Goal: Contribute content: Add original content to the website for others to see

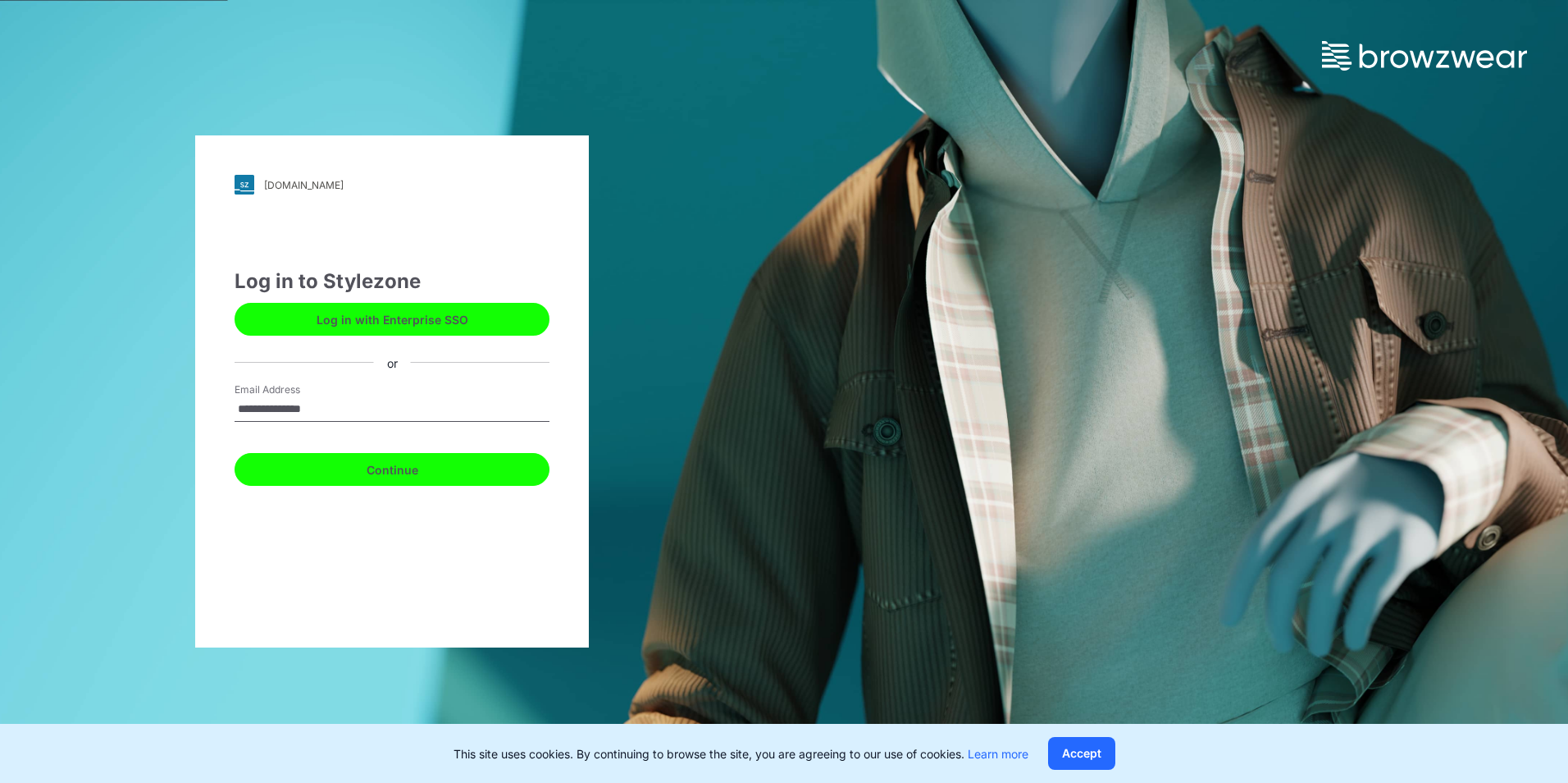
click at [371, 485] on button "Continue" at bounding box center [392, 468] width 315 height 32
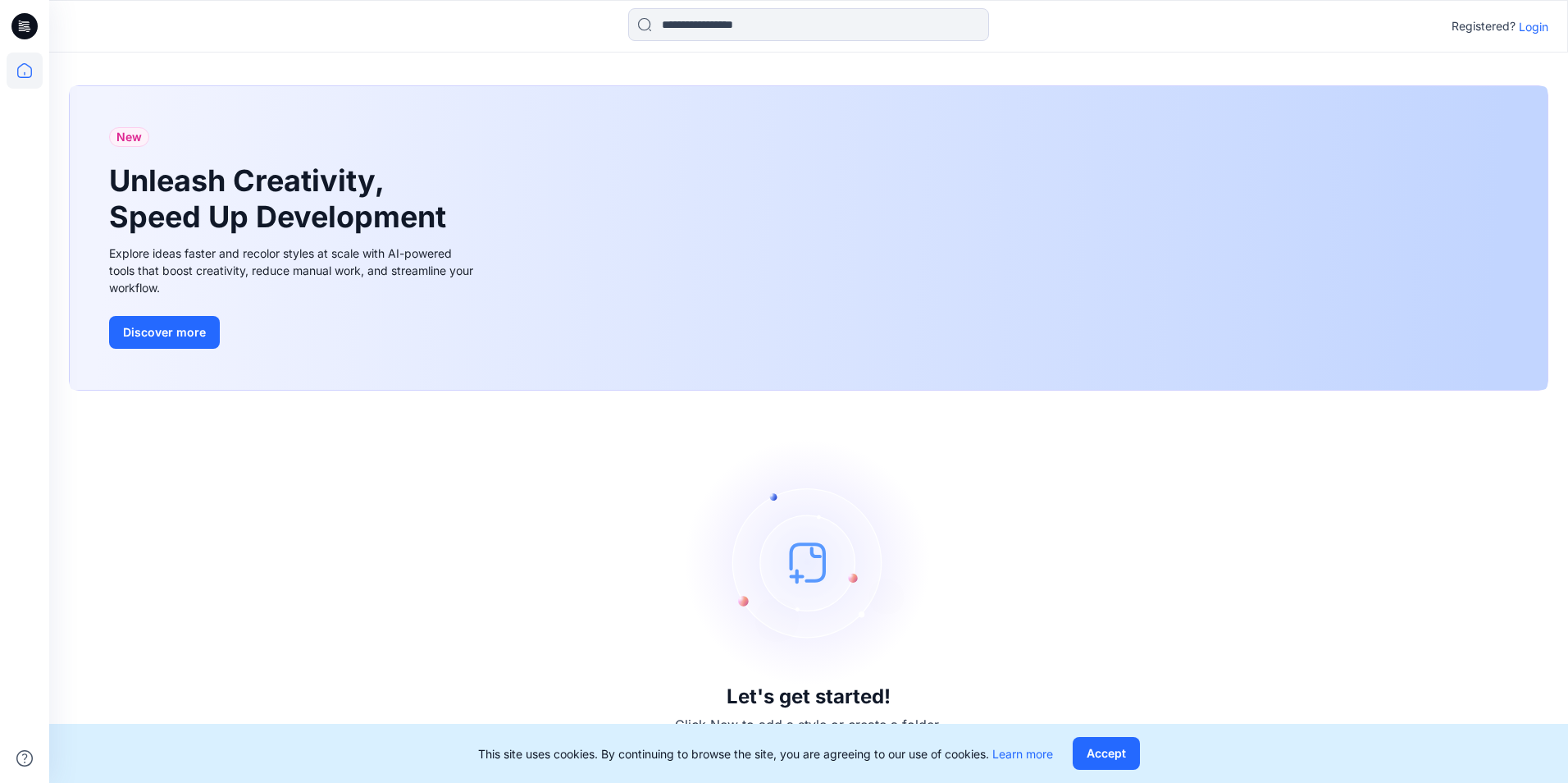
drag, startPoint x: 1526, startPoint y: 29, endPoint x: 1520, endPoint y: 20, distance: 10.8
click at [1526, 29] on p "Login" at bounding box center [1534, 27] width 29 height 18
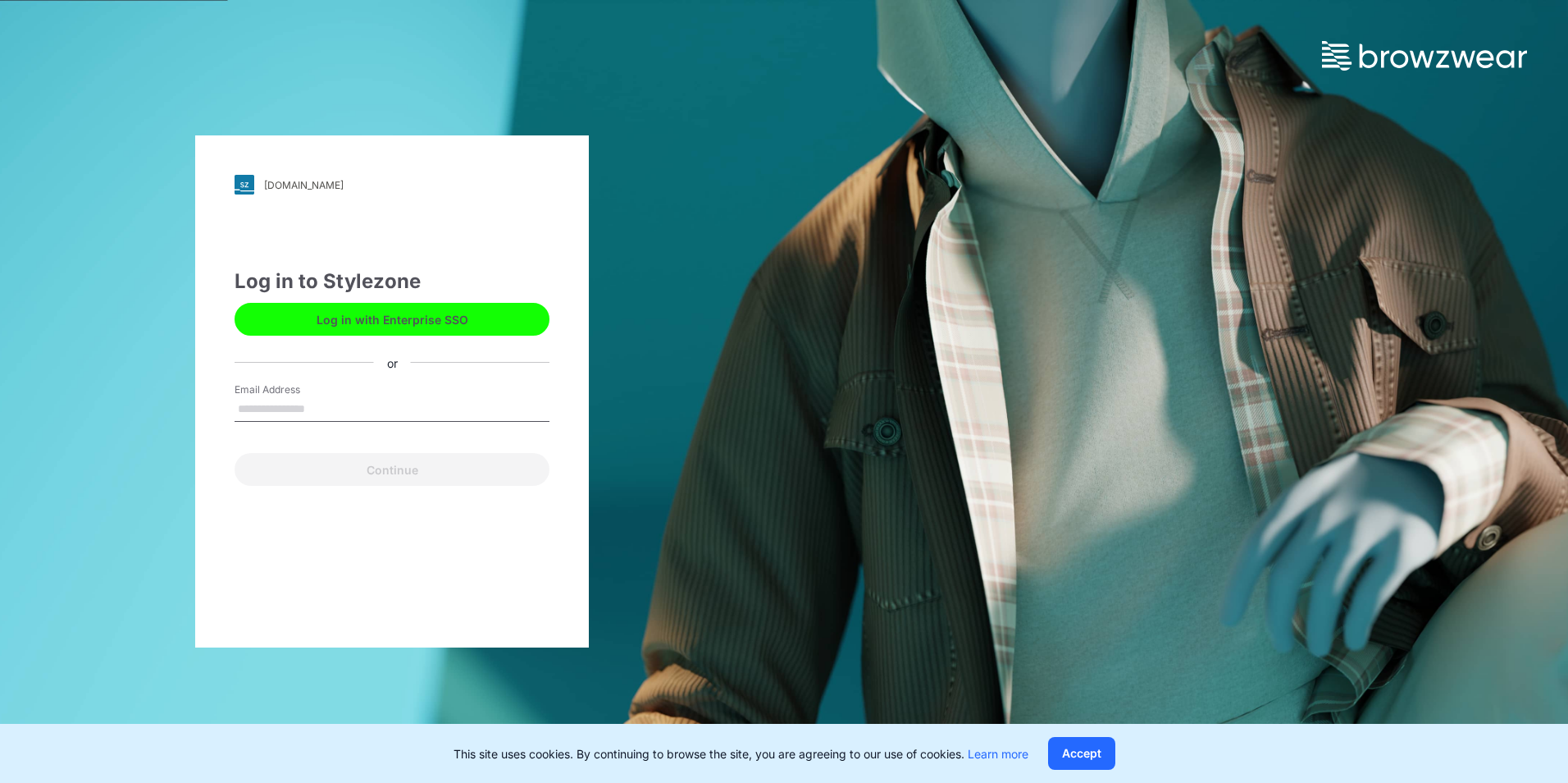
drag, startPoint x: 303, startPoint y: 412, endPoint x: 301, endPoint y: 400, distance: 12.2
click at [303, 412] on input "Email Address" at bounding box center [392, 409] width 315 height 25
type input "**********"
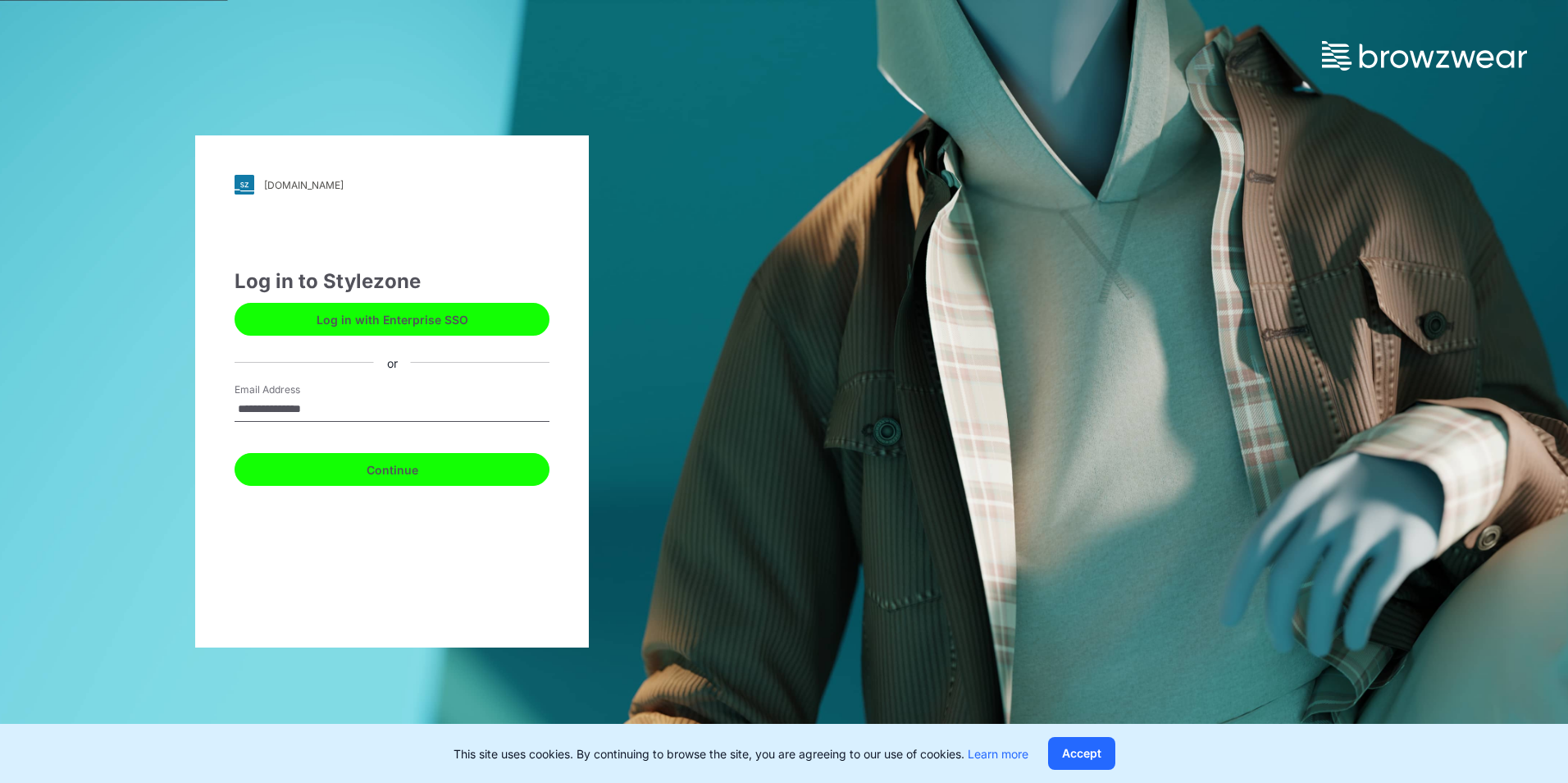
click at [285, 472] on button "Continue" at bounding box center [392, 468] width 315 height 32
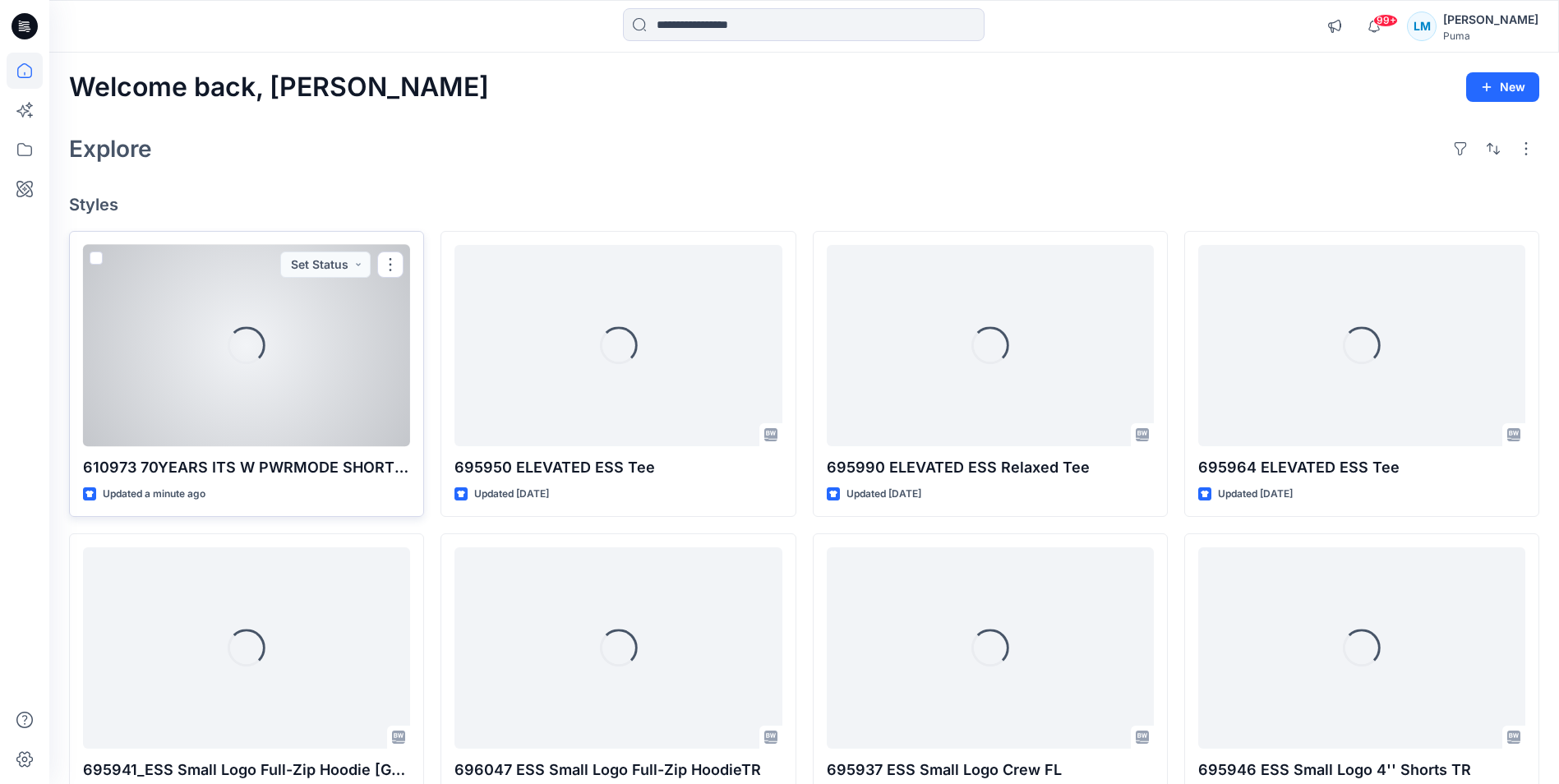
click at [331, 399] on div "Loading..." at bounding box center [246, 346] width 327 height 201
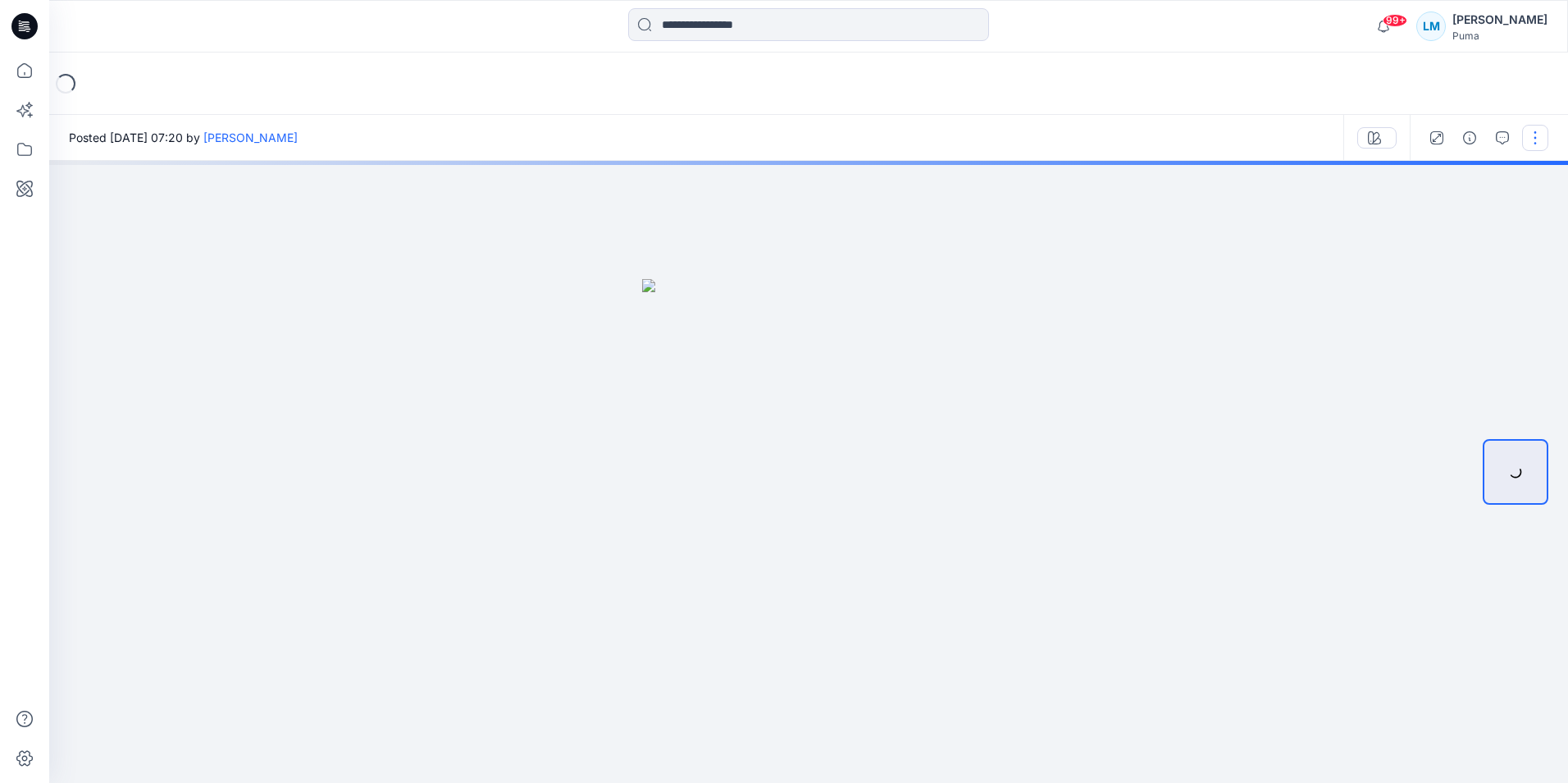
click at [1539, 140] on button "button" at bounding box center [1535, 138] width 27 height 27
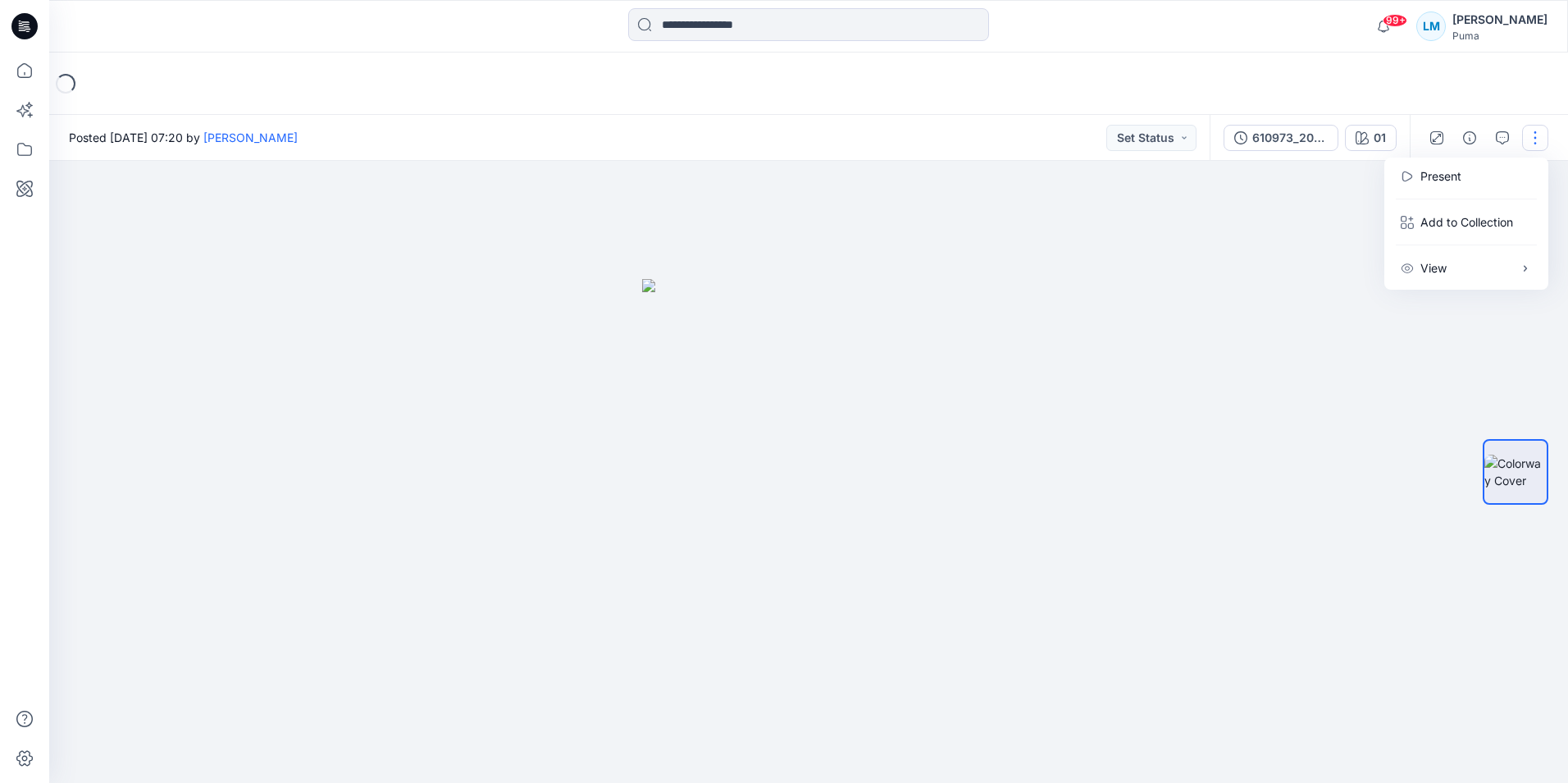
click at [1267, 234] on div at bounding box center [808, 471] width 1519 height 622
click at [1543, 139] on button "button" at bounding box center [1535, 138] width 27 height 27
click at [1274, 211] on div at bounding box center [808, 471] width 1519 height 622
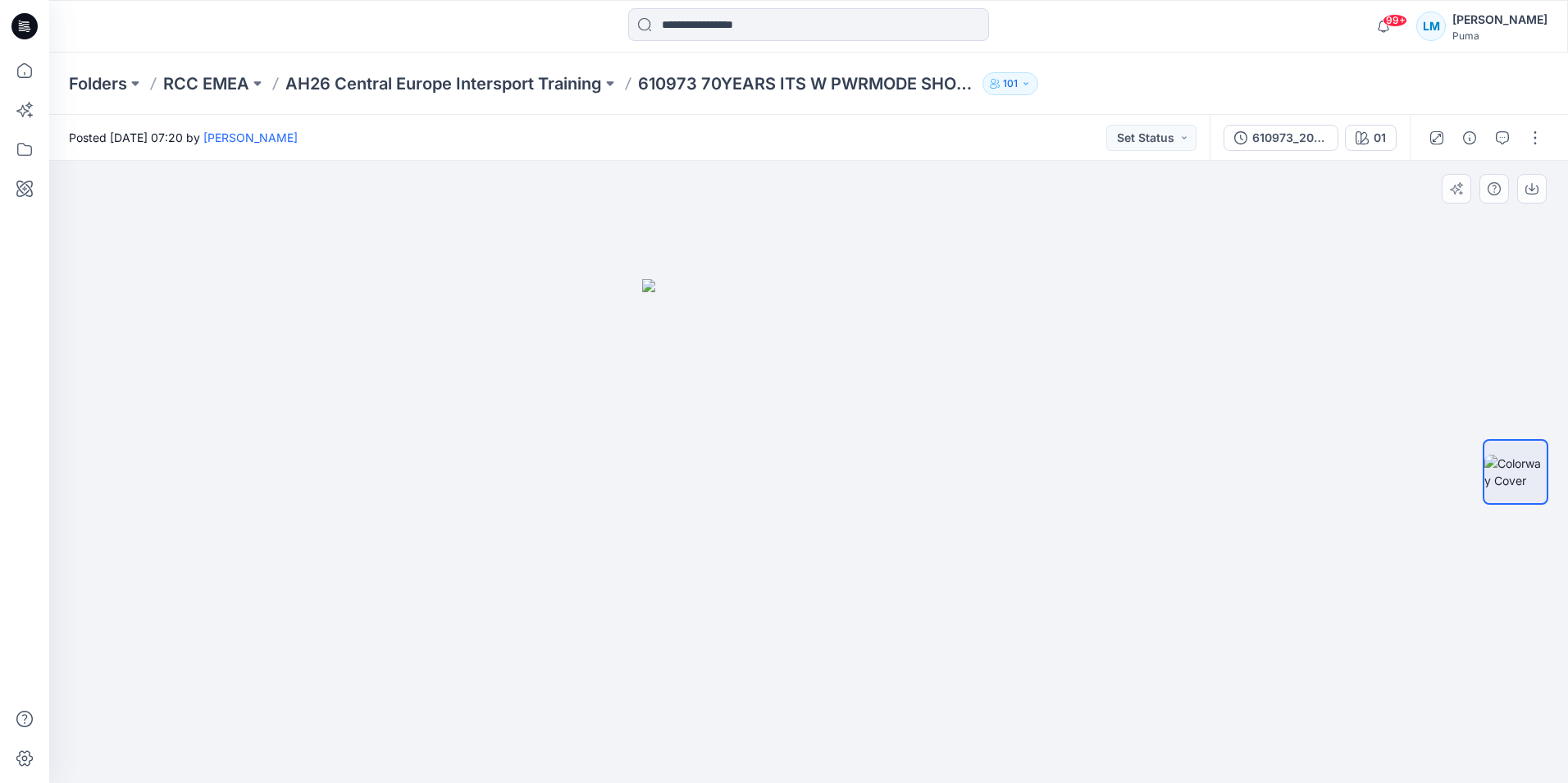
click at [993, 462] on div at bounding box center [808, 471] width 1519 height 622
click at [922, 478] on img at bounding box center [808, 531] width 333 height 504
click at [1536, 136] on button "button" at bounding box center [1535, 138] width 27 height 27
click at [1475, 221] on button "Edit" at bounding box center [1466, 221] width 150 height 30
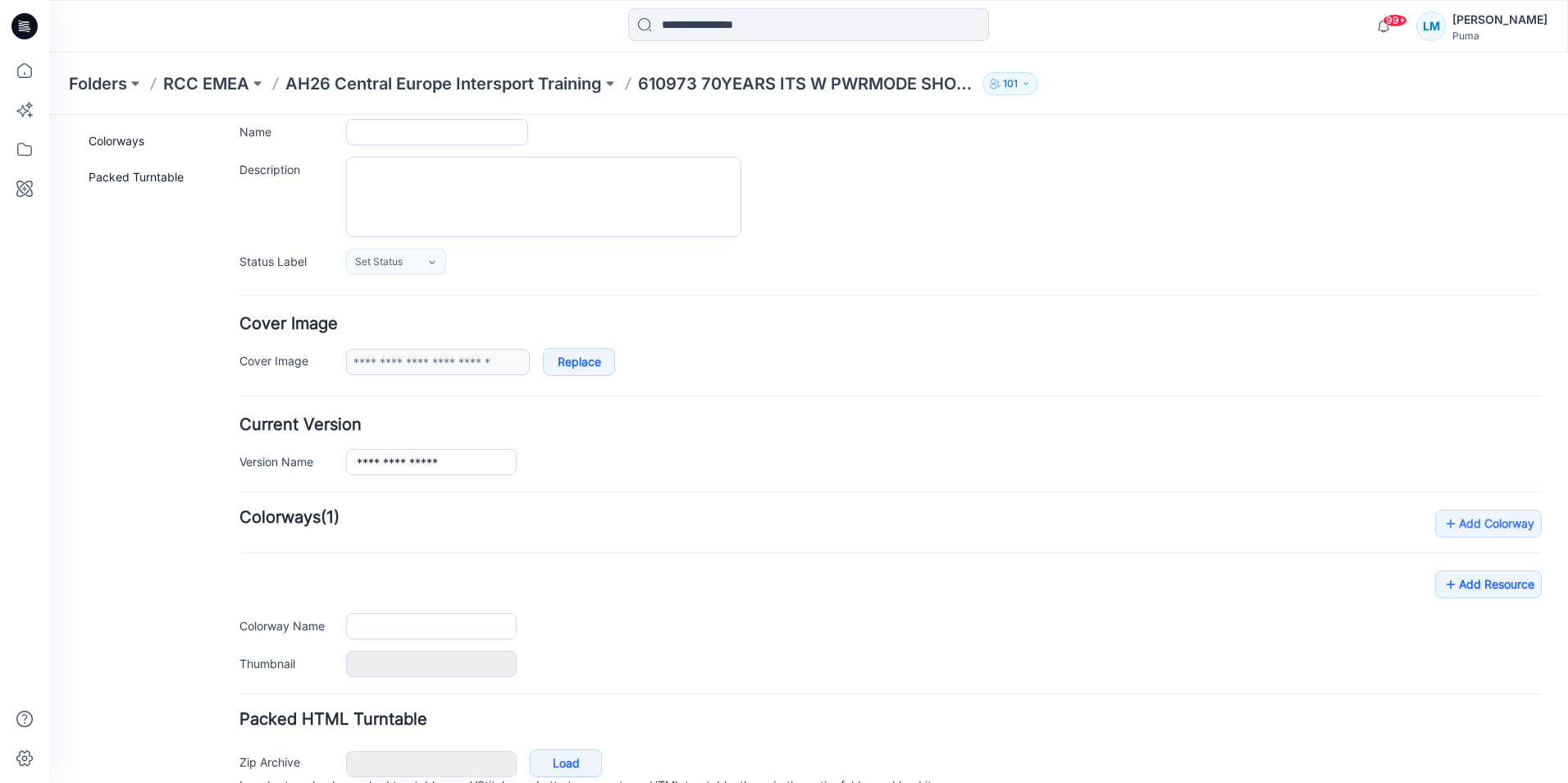
type input "**********"
type input "**"
type input "**********"
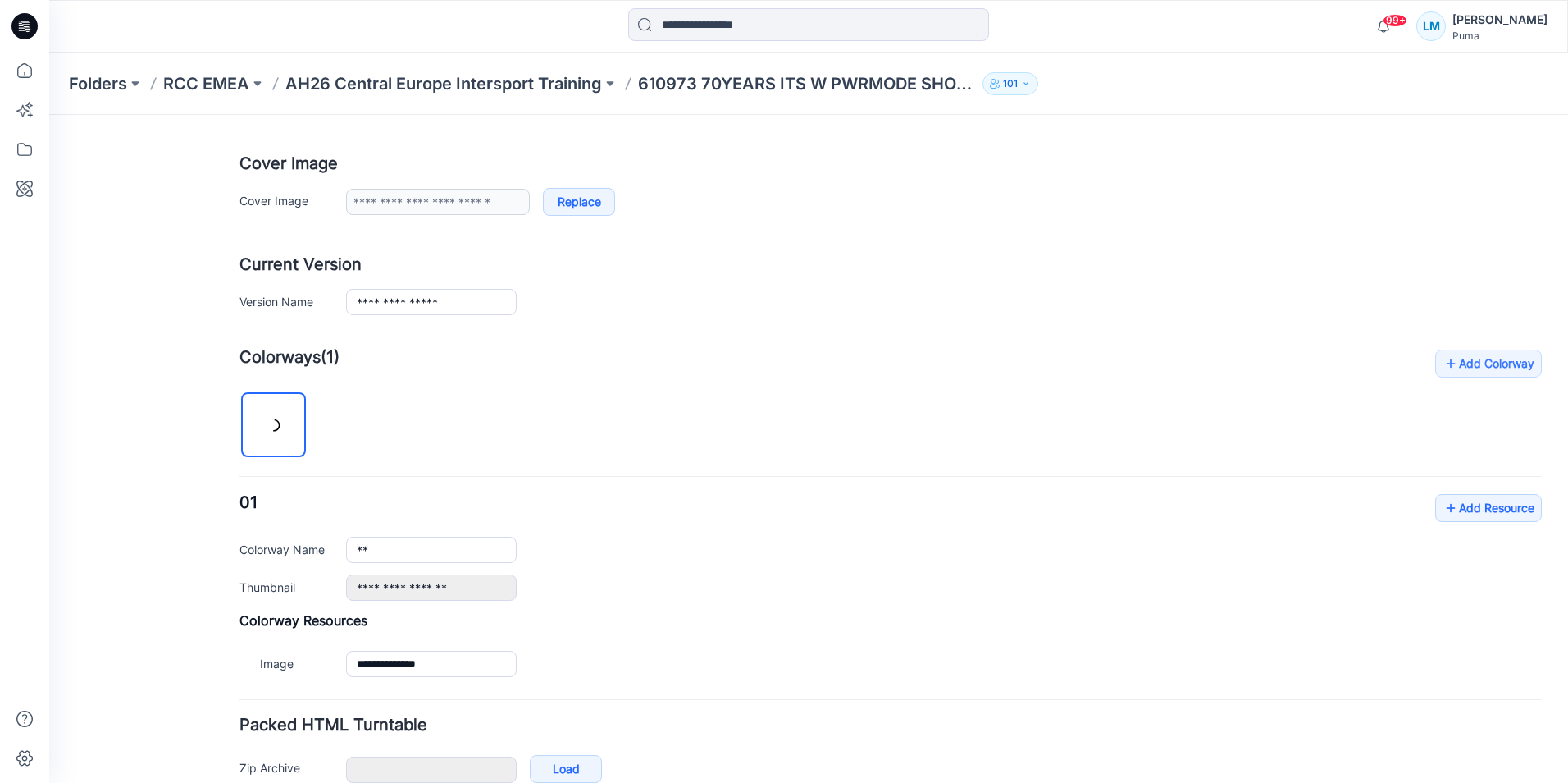
scroll to position [366, 0]
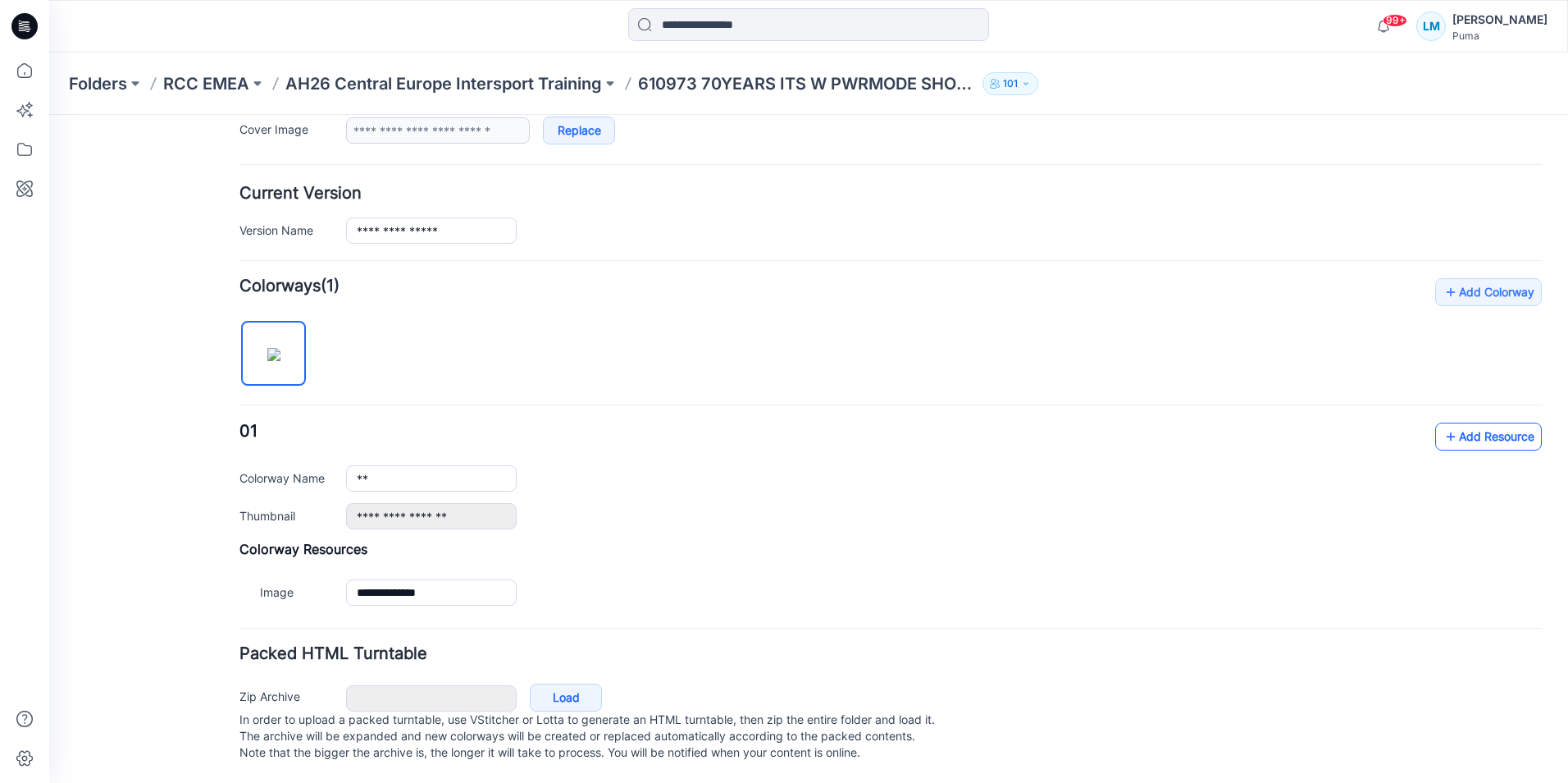
click at [1499, 423] on link "Add Resource" at bounding box center [1488, 437] width 106 height 28
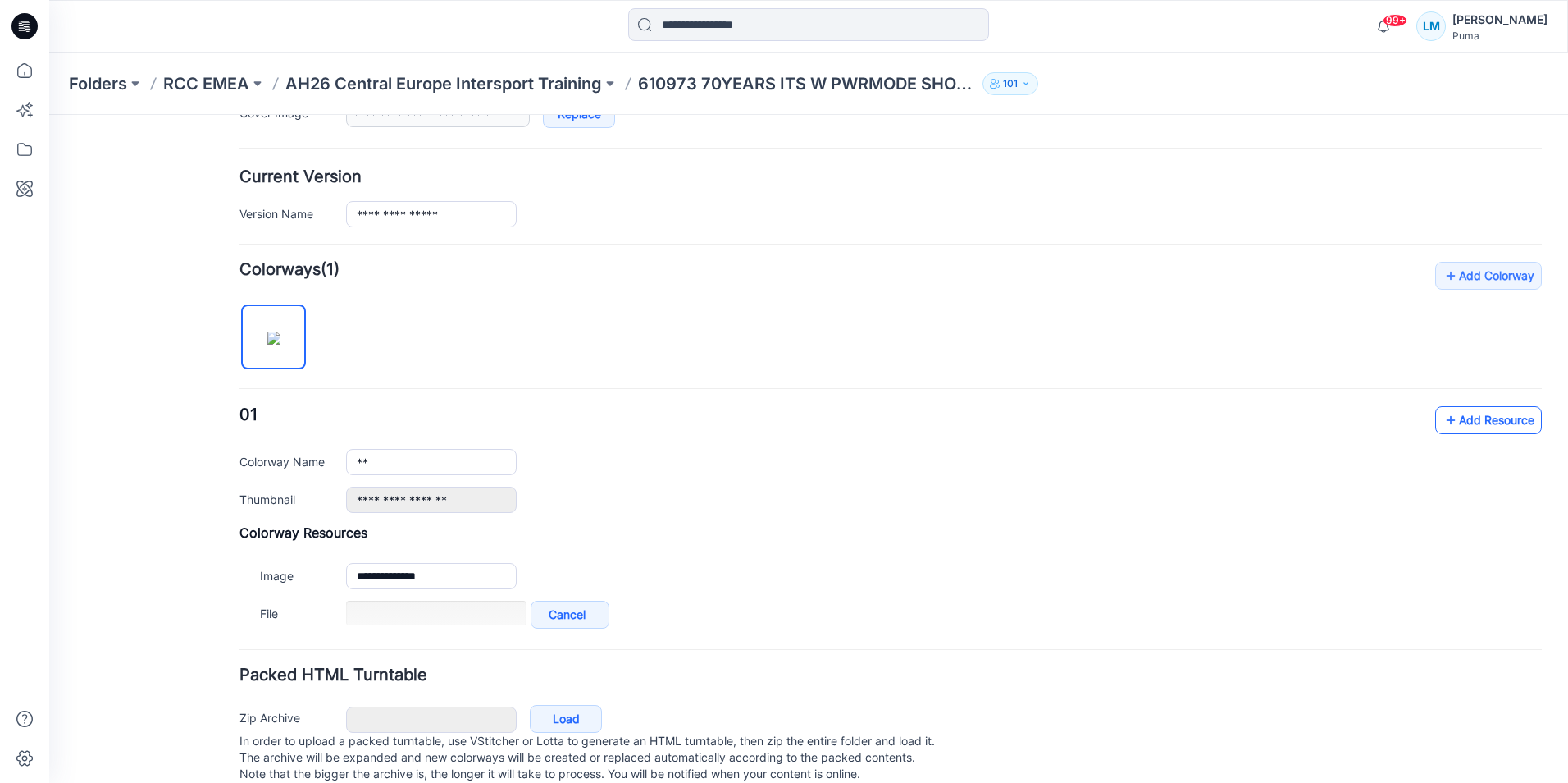
click at [1486, 426] on link "Add Resource" at bounding box center [1488, 420] width 106 height 28
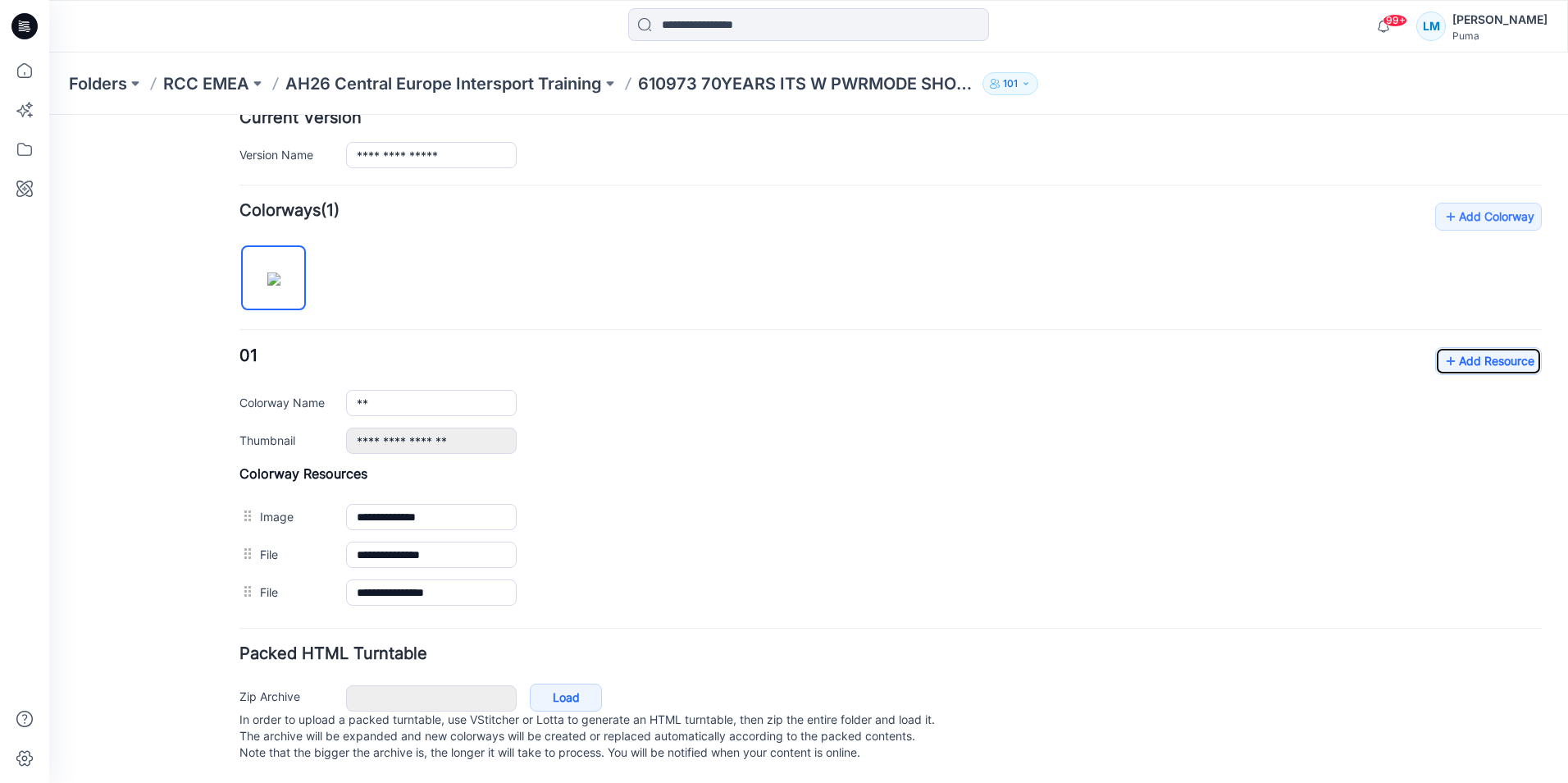
scroll to position [442, 0]
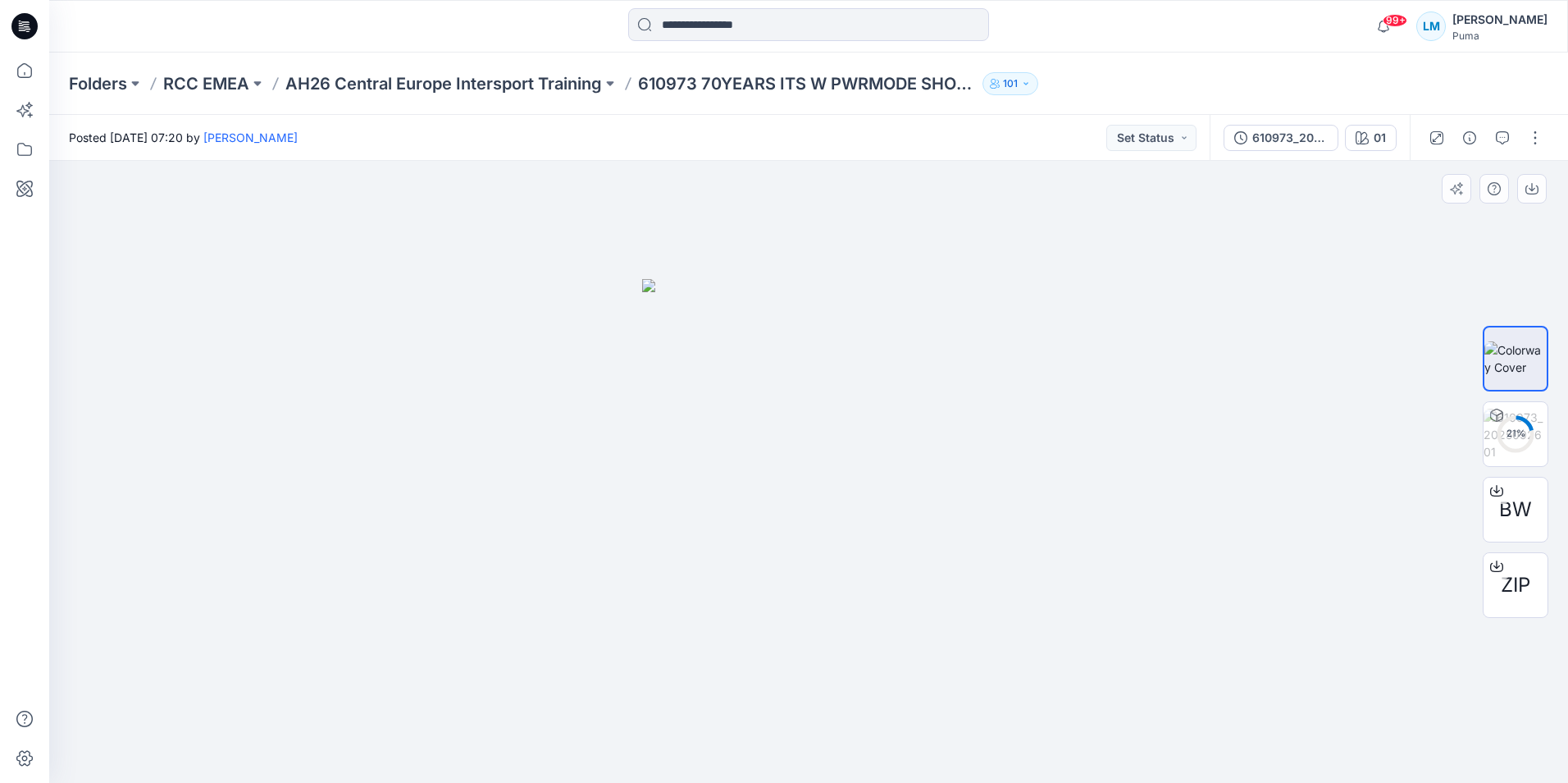
drag, startPoint x: 839, startPoint y: 545, endPoint x: 1036, endPoint y: 536, distance: 197.2
click at [1036, 536] on div at bounding box center [808, 471] width 1519 height 622
drag, startPoint x: 906, startPoint y: 574, endPoint x: 934, endPoint y: 566, distance: 29.1
click at [907, 574] on img at bounding box center [808, 531] width 333 height 504
click at [1515, 427] on img at bounding box center [1515, 434] width 64 height 52
